Goal: Information Seeking & Learning: Learn about a topic

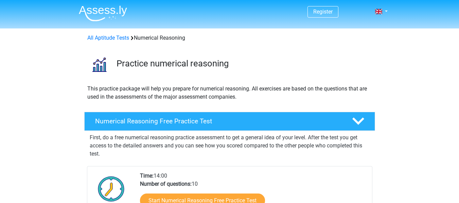
scroll to position [109, 0]
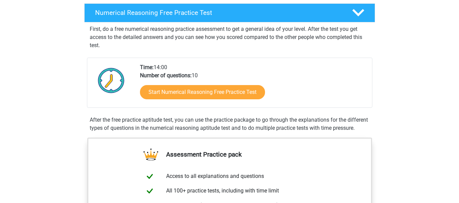
click at [226, 103] on div "Start Numerical Reasoning Free Practice Test" at bounding box center [253, 94] width 227 height 28
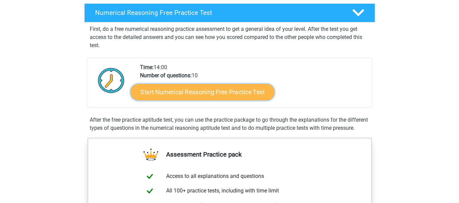
click at [221, 99] on link "Start Numerical Reasoning Free Practice Test" at bounding box center [202, 92] width 144 height 16
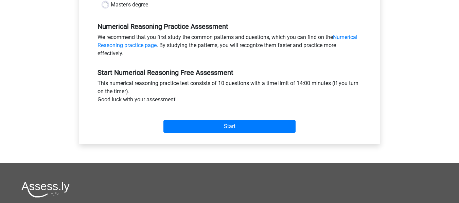
scroll to position [195, 0]
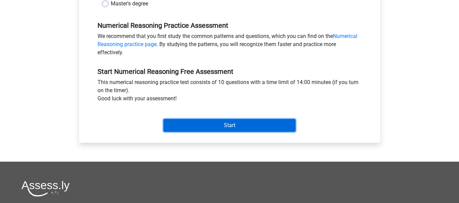
click at [235, 123] on input "Start" at bounding box center [229, 125] width 132 height 13
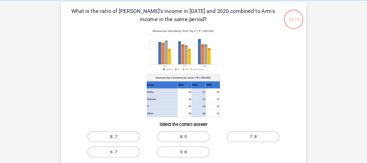
scroll to position [27, 0]
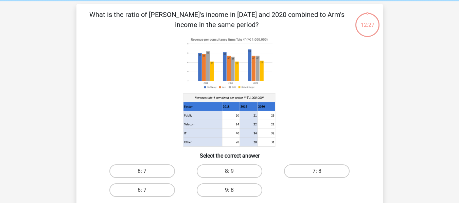
click at [335, 50] on icon at bounding box center [230, 91] width 274 height 112
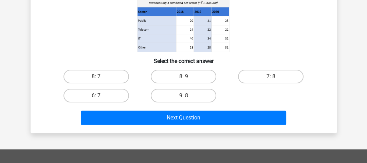
scroll to position [125, 0]
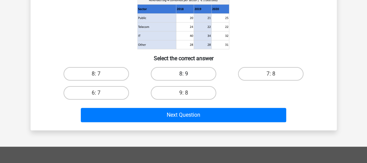
click at [186, 73] on label "8: 9" at bounding box center [184, 74] width 66 height 14
click at [186, 74] on input "8: 9" at bounding box center [185, 76] width 4 height 4
radio input "true"
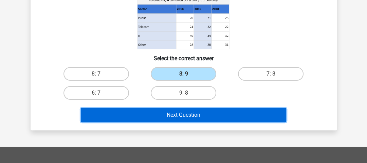
click at [203, 118] on button "Next Question" at bounding box center [184, 115] width 206 height 14
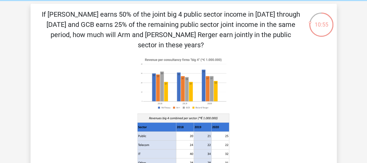
scroll to position [0, 0]
